Goal: Transaction & Acquisition: Purchase product/service

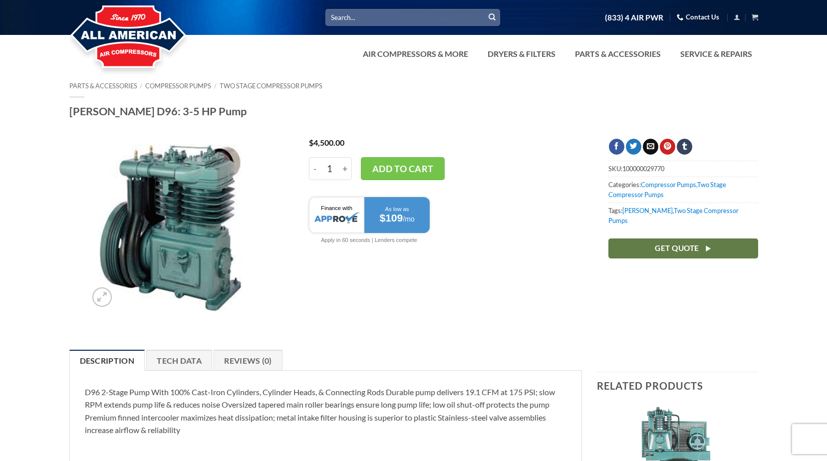
click at [184, 218] on img at bounding box center [173, 225] width 173 height 173
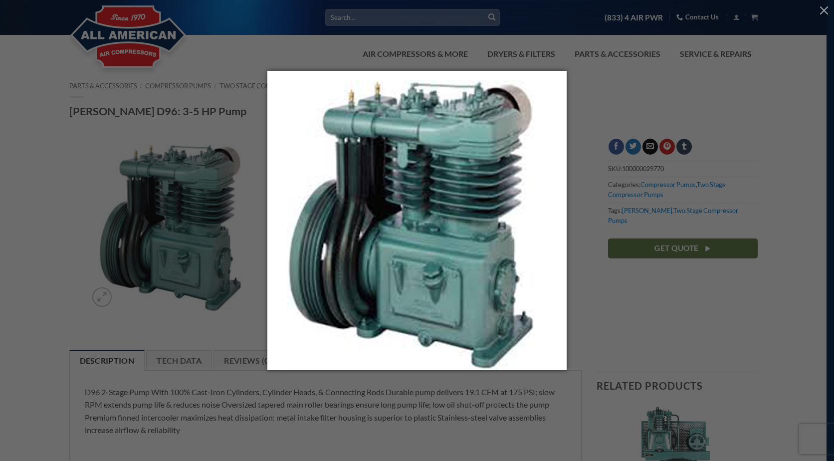
click at [452, 155] on img at bounding box center [416, 230] width 299 height 319
click at [249, 115] on div at bounding box center [417, 230] width 834 height 461
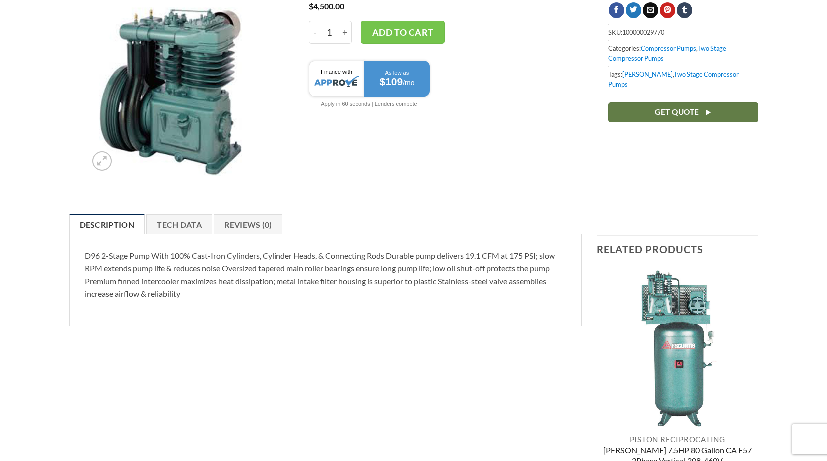
scroll to position [200, 0]
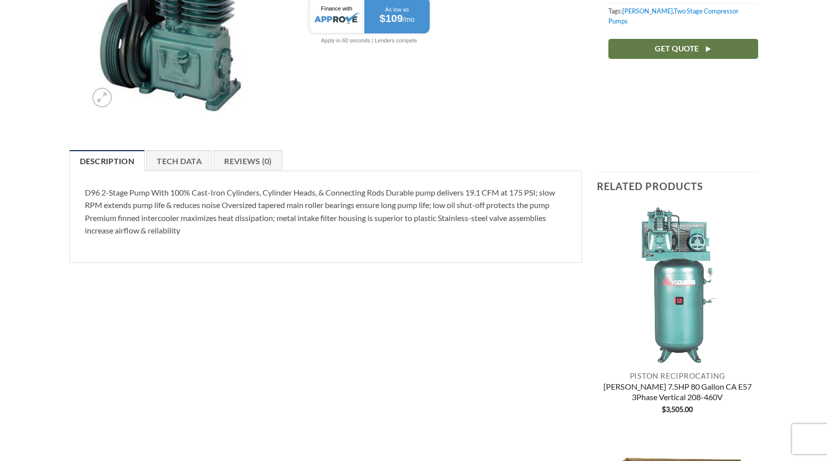
click at [689, 259] on img "Curtis 7.5HP 80 Gallon CA E57 3Phase Vertical 208-460V" at bounding box center [677, 285] width 161 height 161
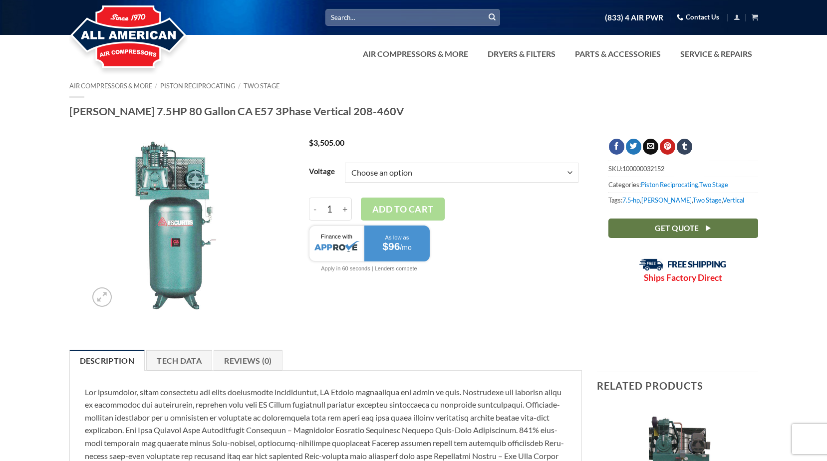
click at [159, 194] on img at bounding box center [173, 225] width 173 height 173
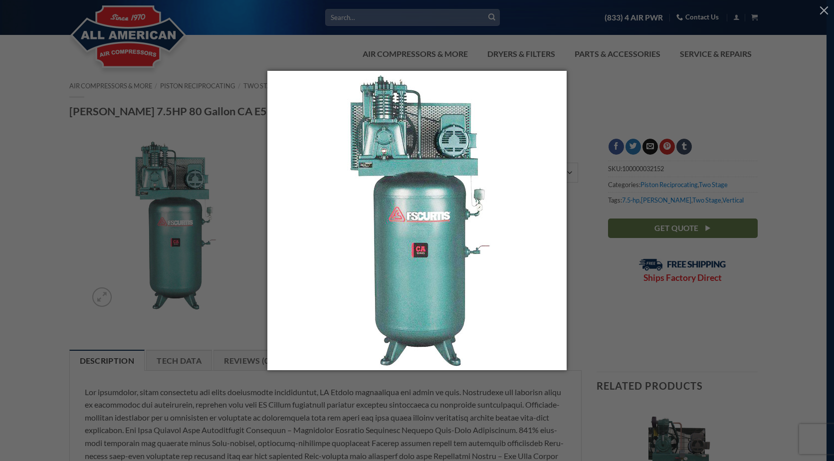
click at [609, 119] on div at bounding box center [417, 230] width 834 height 461
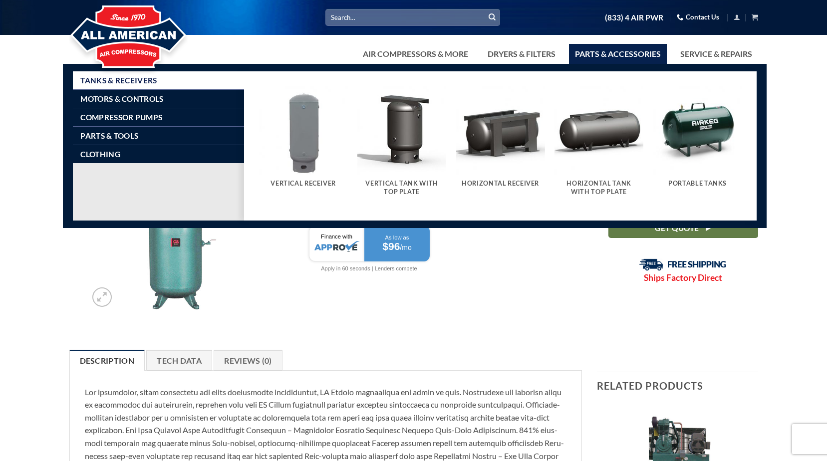
click at [627, 48] on link "Parts & Accessories" at bounding box center [618, 54] width 98 height 20
click at [142, 114] on span "Compressor Pumps" at bounding box center [121, 117] width 82 height 8
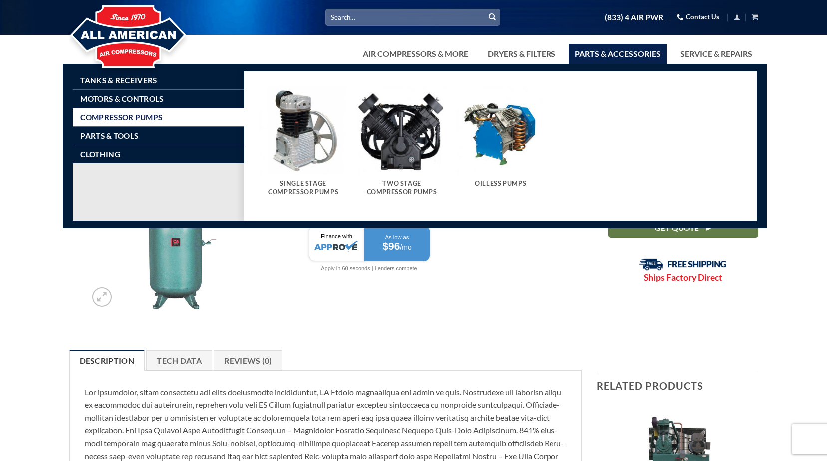
click at [401, 143] on img "Visit product category Two Stage Compressor Pumps" at bounding box center [401, 130] width 89 height 89
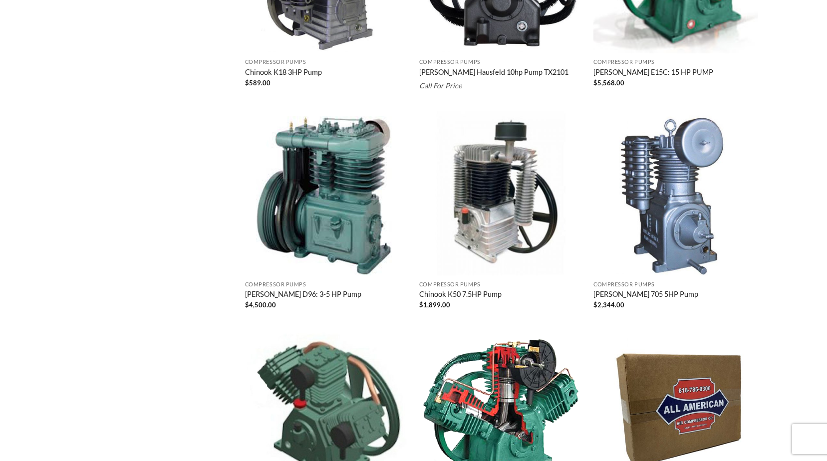
scroll to position [698, 0]
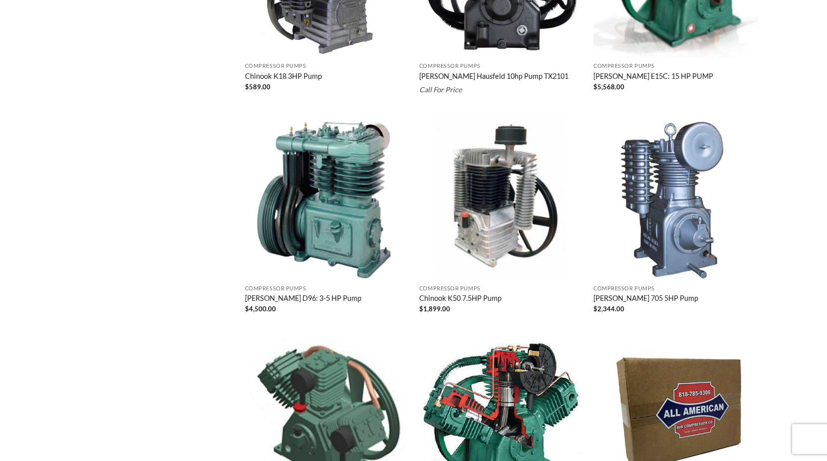
click at [309, 233] on img "Curtis D96: 3-5 HP Pump" at bounding box center [327, 197] width 165 height 165
